Goal: Task Accomplishment & Management: Manage account settings

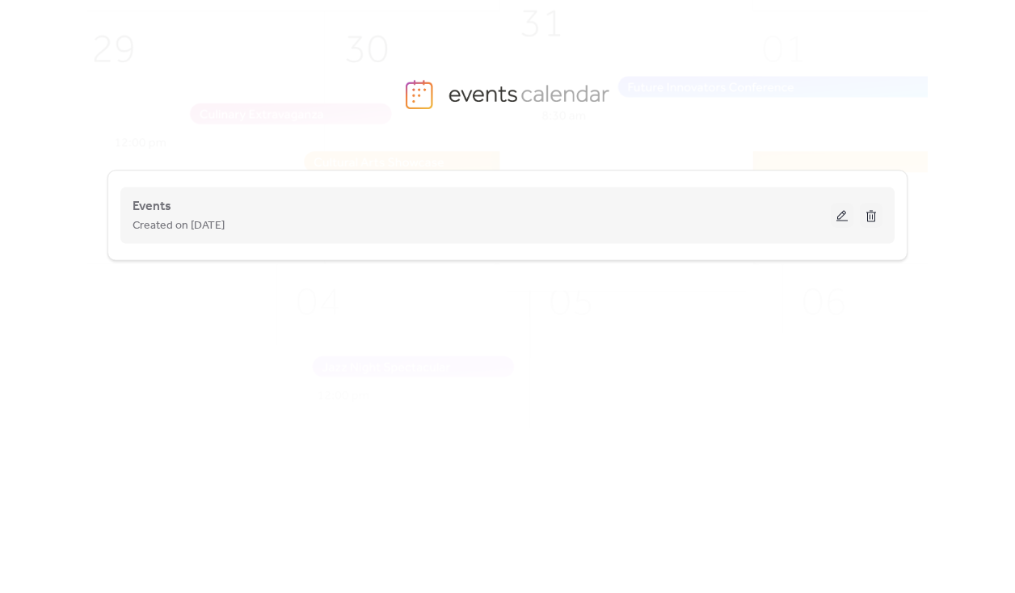
click at [729, 209] on div "Events Created on [DATE]" at bounding box center [481, 215] width 698 height 39
click at [843, 215] on button at bounding box center [842, 216] width 23 height 24
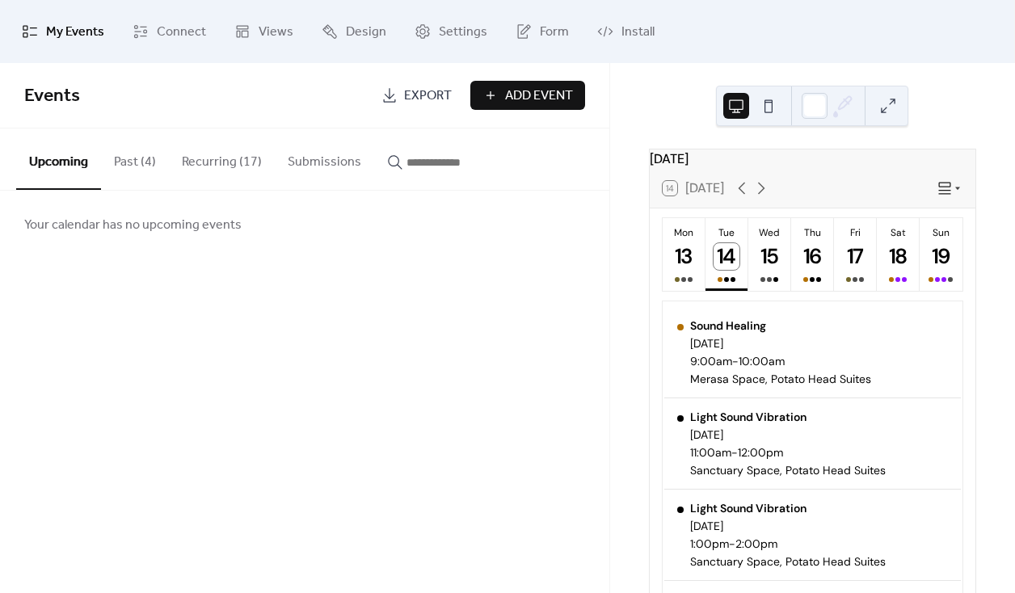
click at [213, 170] on button "Recurring (17)" at bounding box center [222, 158] width 106 height 60
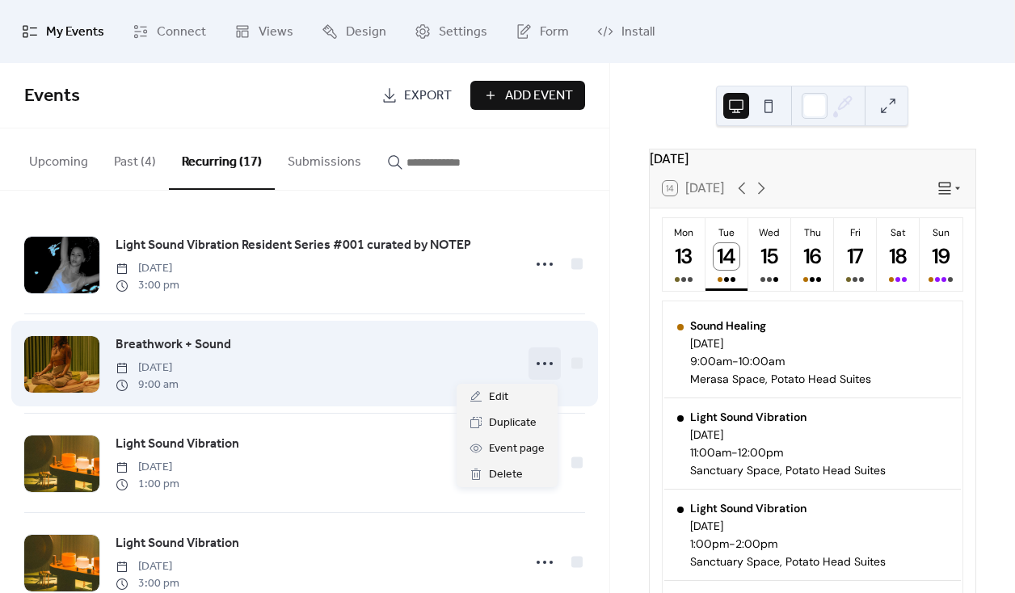
click at [536, 358] on icon at bounding box center [545, 364] width 26 height 26
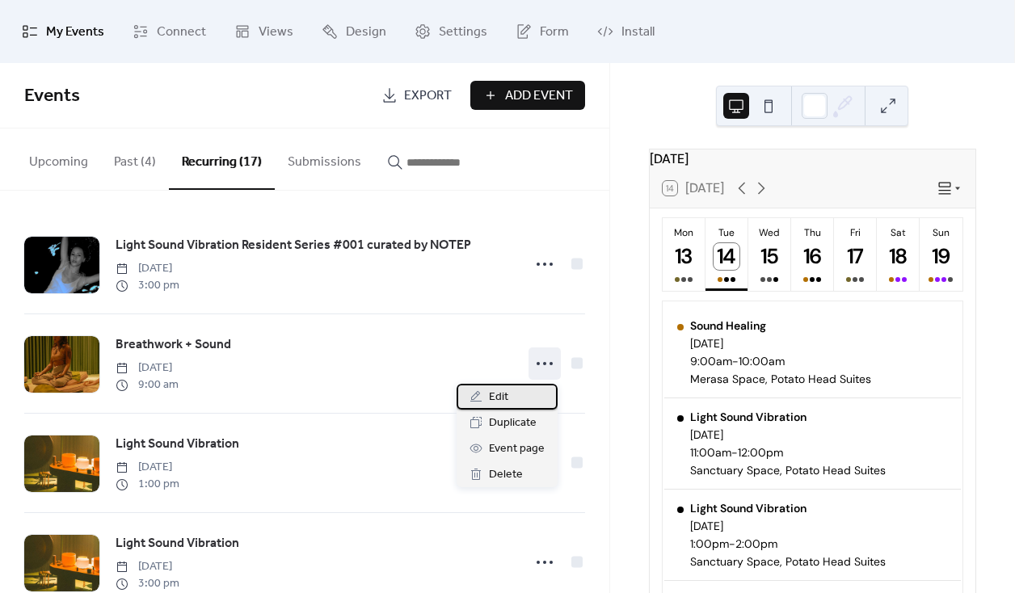
click at [528, 397] on div "Edit" at bounding box center [506, 397] width 101 height 26
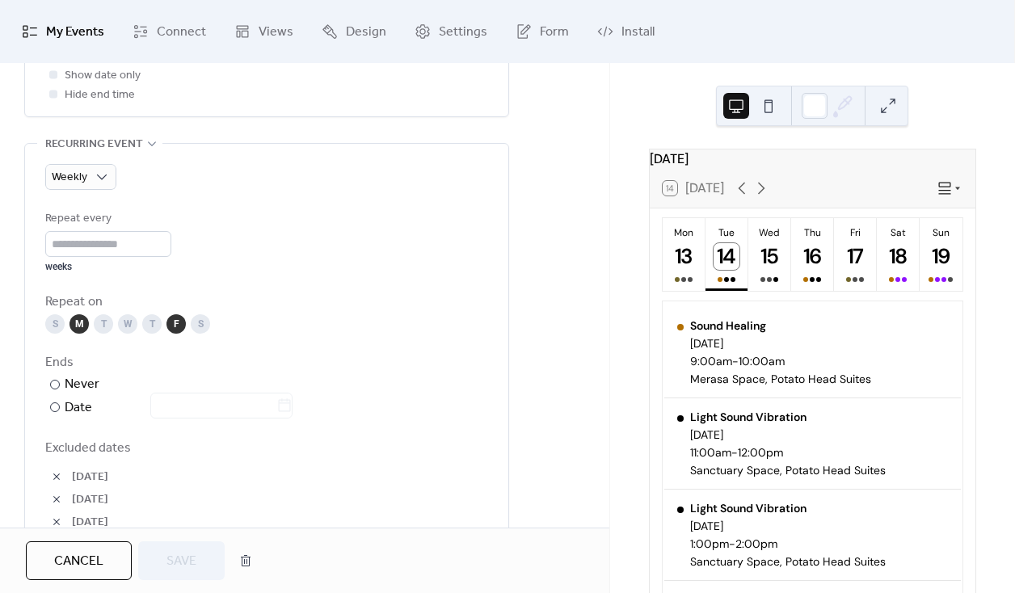
scroll to position [674, 0]
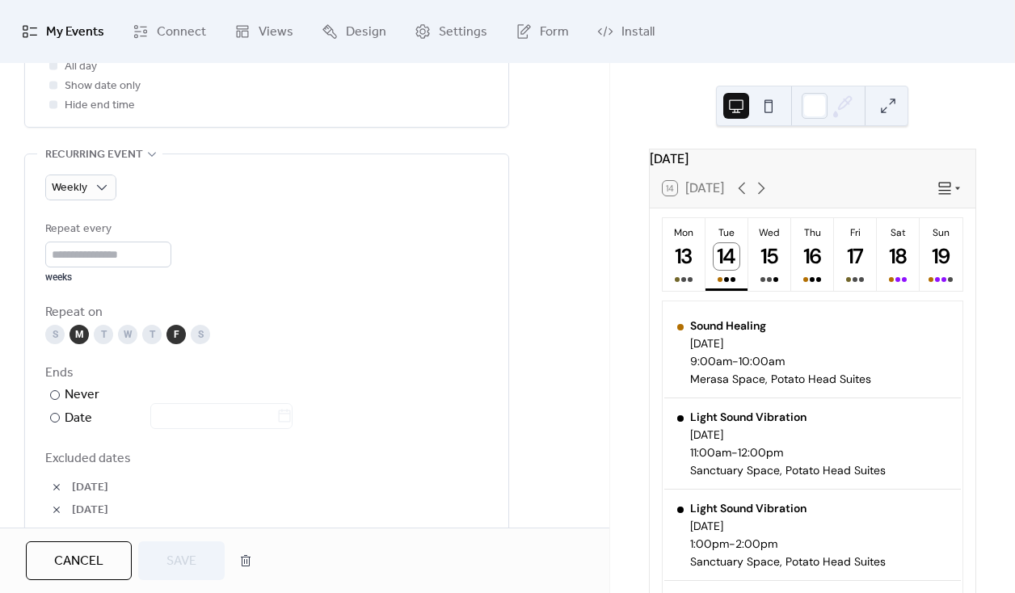
click at [112, 557] on button "Cancel" at bounding box center [79, 560] width 106 height 39
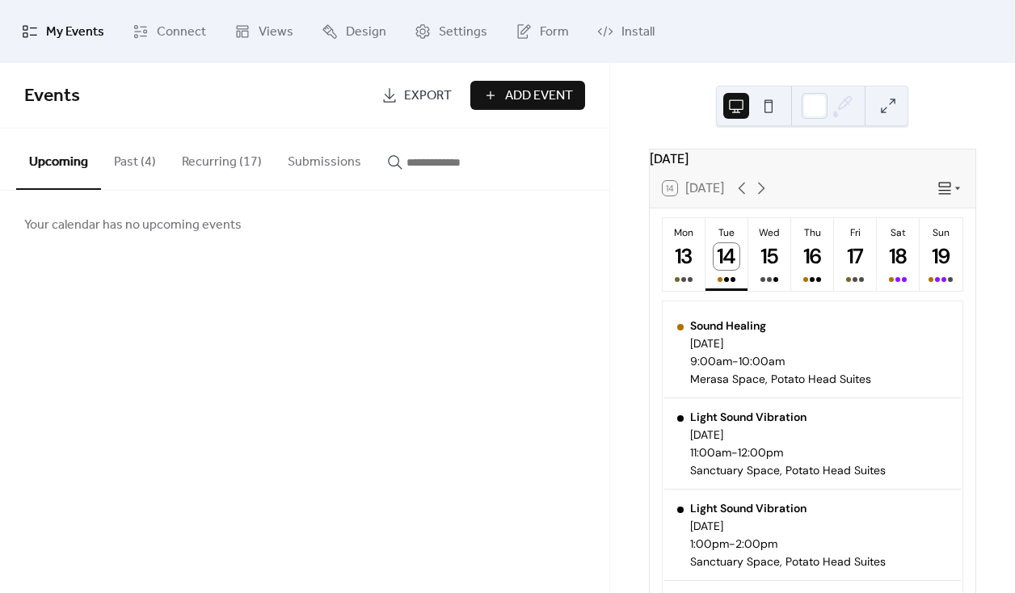
click at [228, 157] on button "Recurring (17)" at bounding box center [222, 158] width 106 height 60
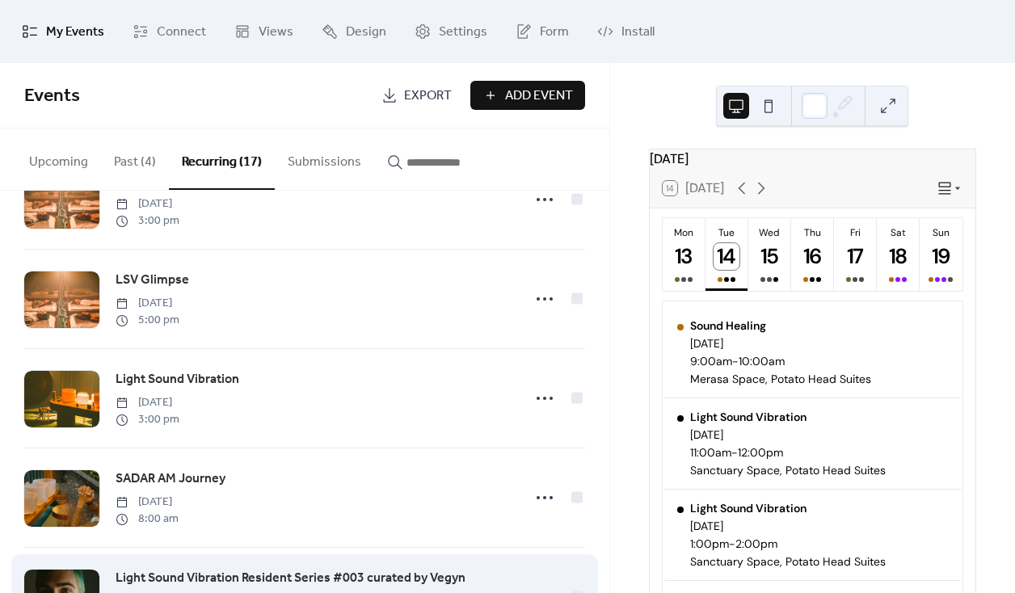
scroll to position [1341, 0]
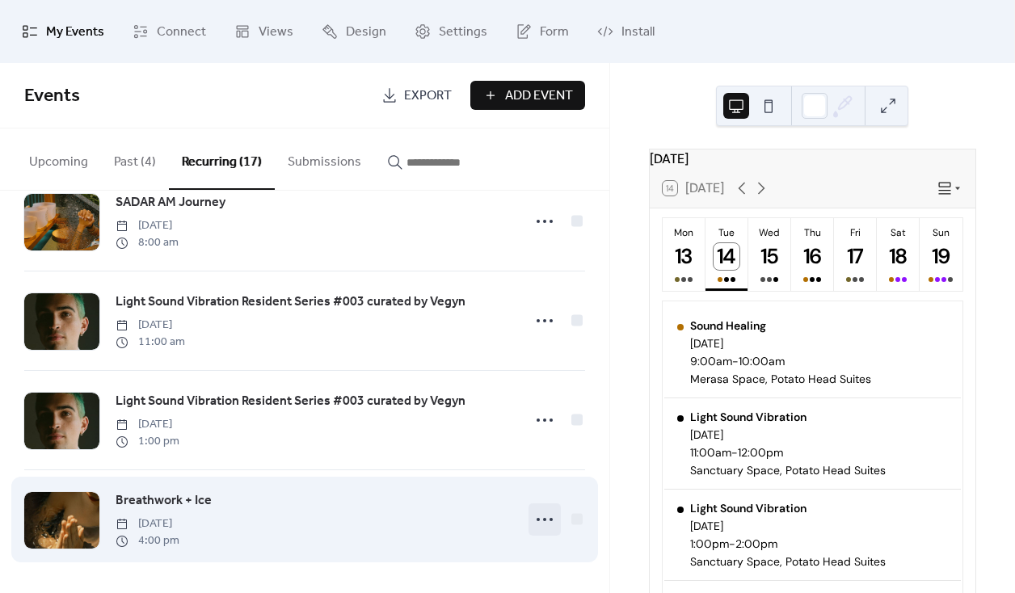
click at [545, 524] on icon at bounding box center [545, 520] width 26 height 26
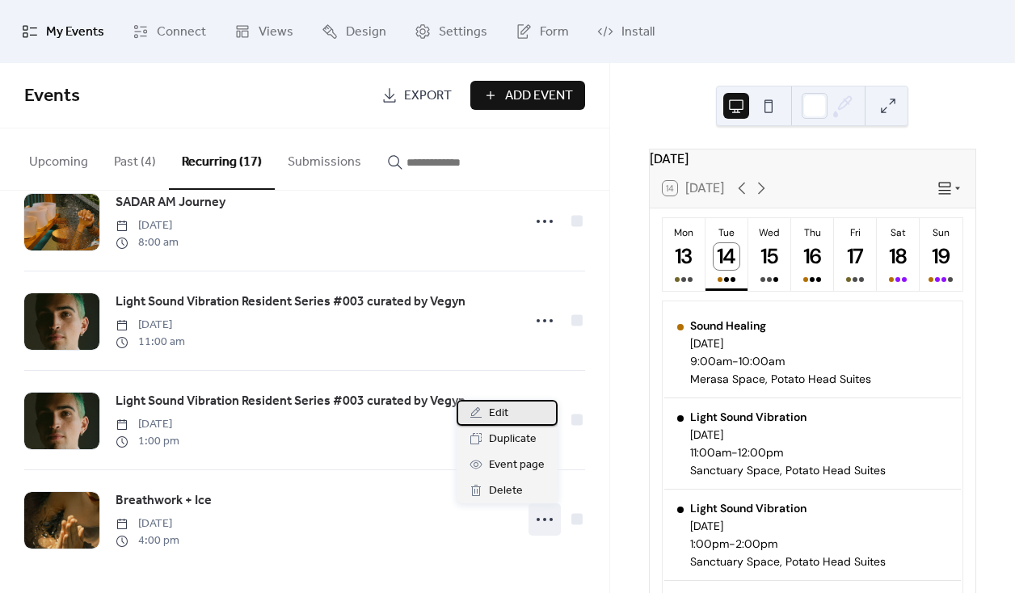
click at [518, 419] on div "Edit" at bounding box center [506, 413] width 101 height 26
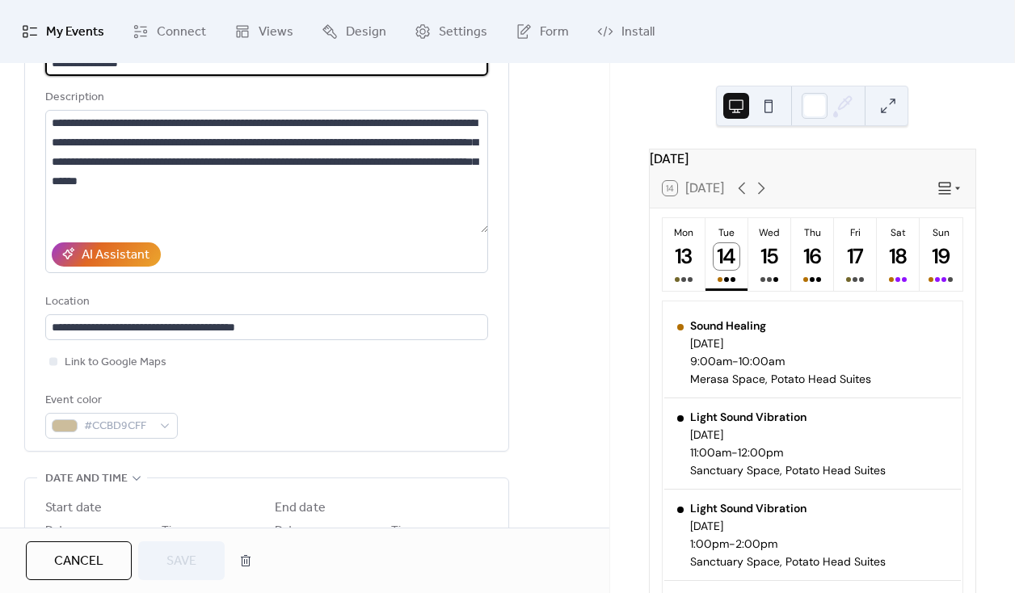
scroll to position [230, 0]
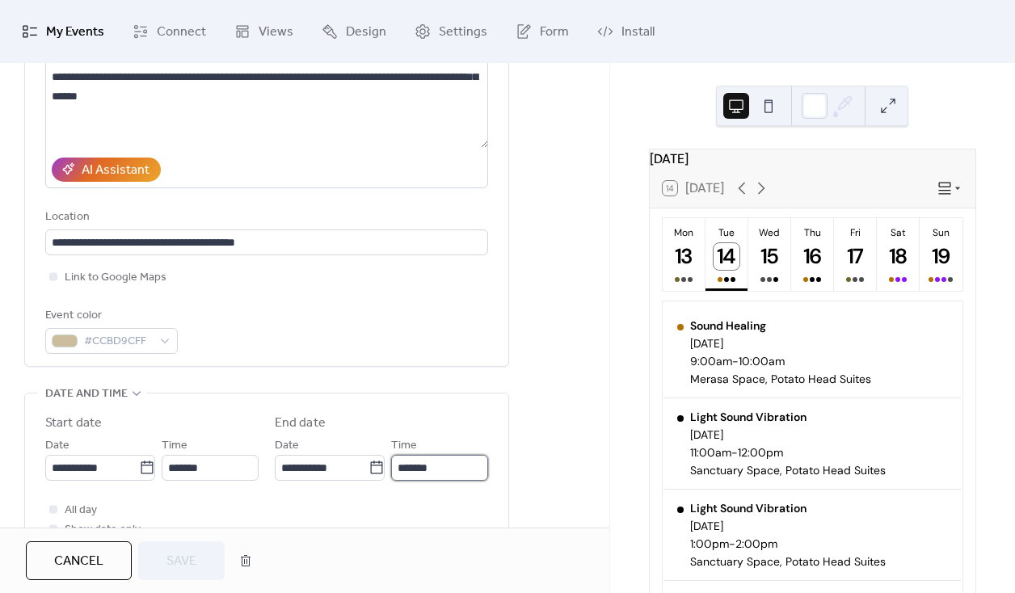
click at [397, 472] on input "*******" at bounding box center [439, 468] width 97 height 26
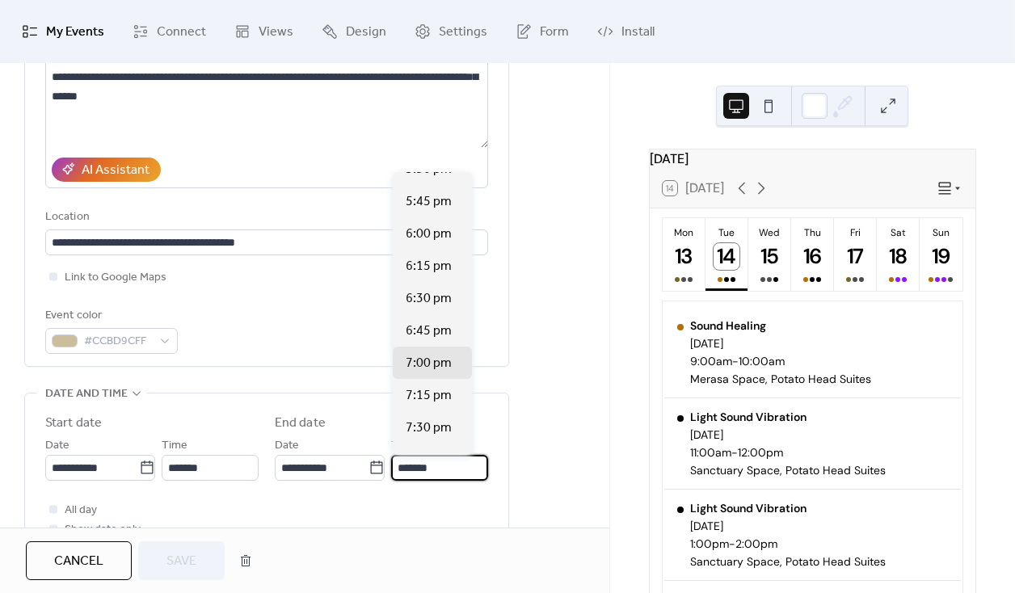
scroll to position [179, 0]
click at [440, 246] on div "6:00 pm" at bounding box center [432, 235] width 79 height 32
type input "*******"
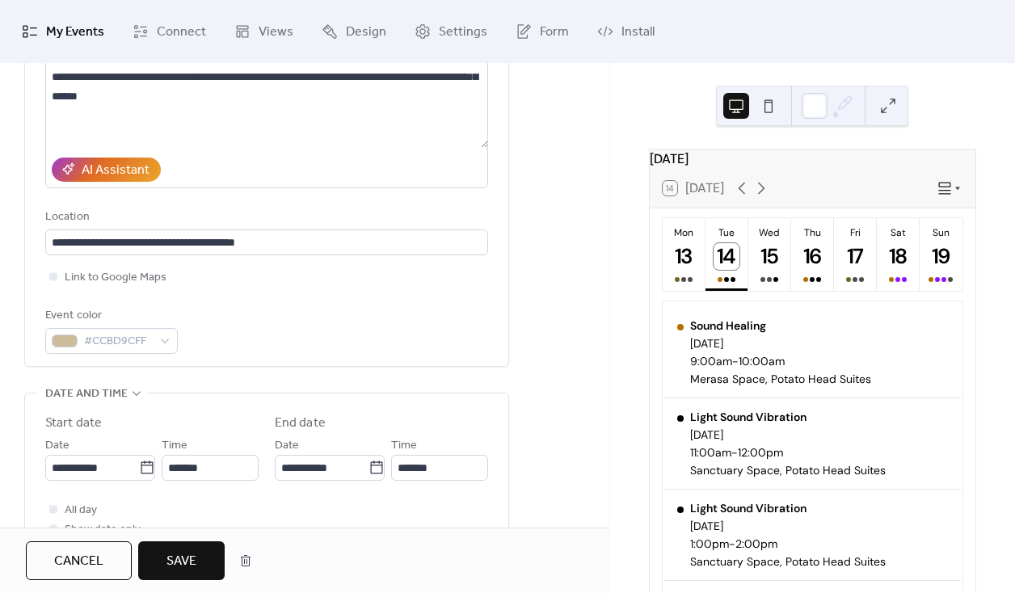
click at [193, 552] on span "Save" at bounding box center [181, 561] width 30 height 19
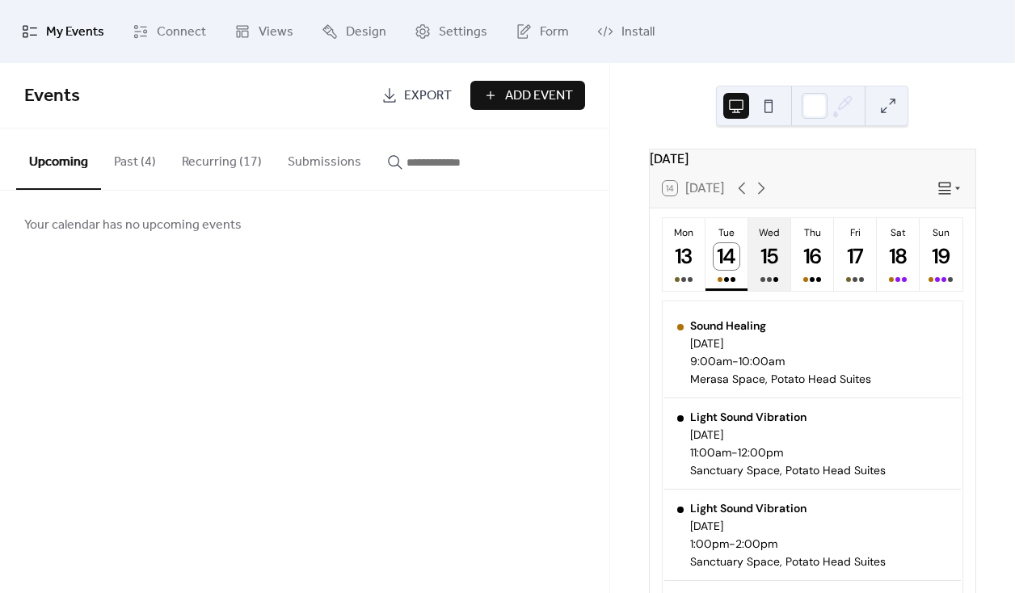
click at [748, 273] on button "Wed 15" at bounding box center [769, 254] width 43 height 73
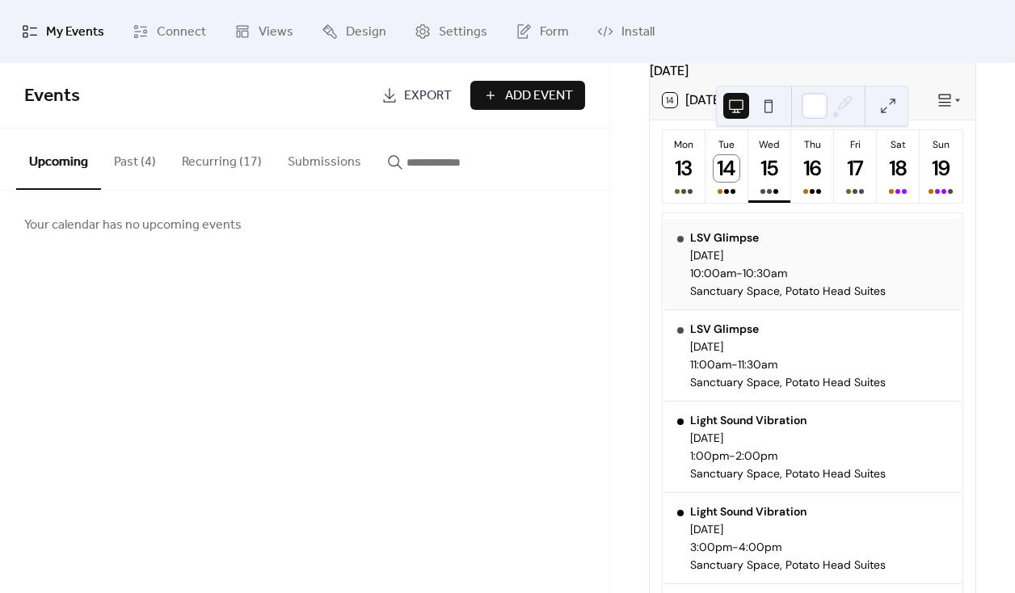
scroll to position [82, 0]
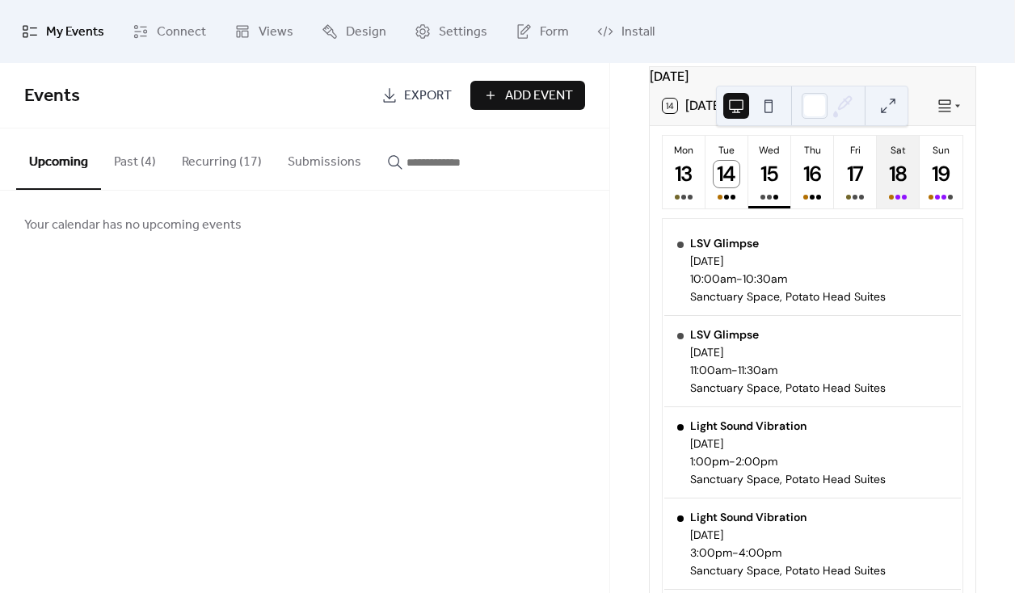
click at [896, 200] on div at bounding box center [898, 197] width 18 height 13
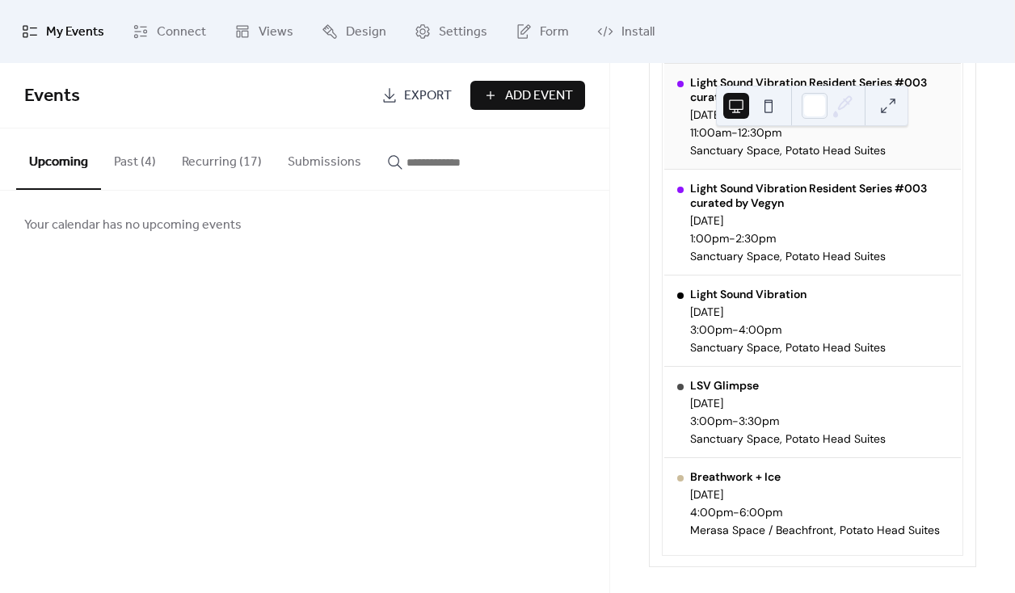
scroll to position [353, 0]
